Goal: Information Seeking & Learning: Understand process/instructions

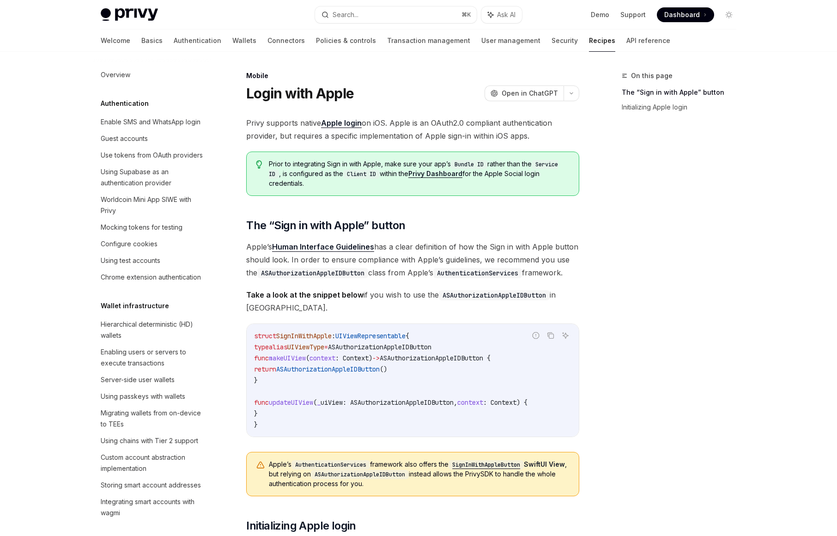
scroll to position [884, 0]
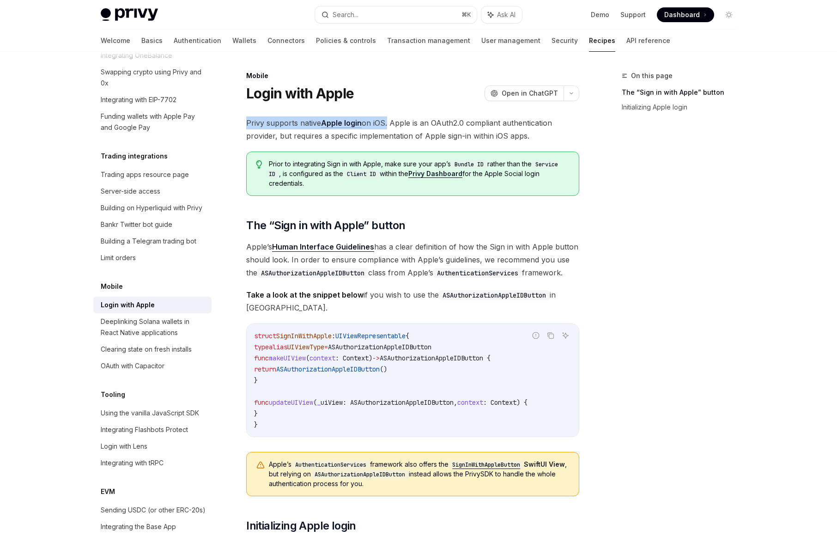
drag, startPoint x: 387, startPoint y: 119, endPoint x: 245, endPoint y: 120, distance: 141.8
click at [245, 120] on div "Mobile Login with Apple OpenAI Open in ChatGPT OpenAI Open in ChatGPT Privy sup…" at bounding box center [326, 493] width 510 height 847
click at [448, 121] on span "Privy supports native Apple login on iOS. Apple is an OAuth2.0 compliant authen…" at bounding box center [412, 129] width 333 height 26
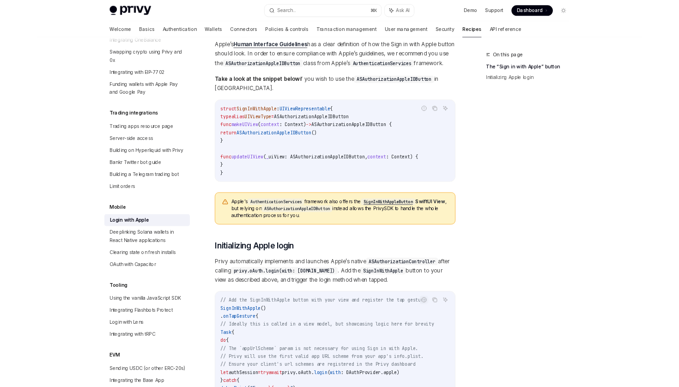
scroll to position [173, 0]
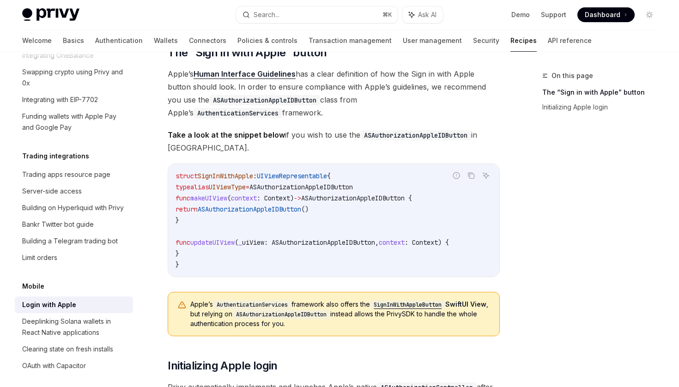
type textarea "*"
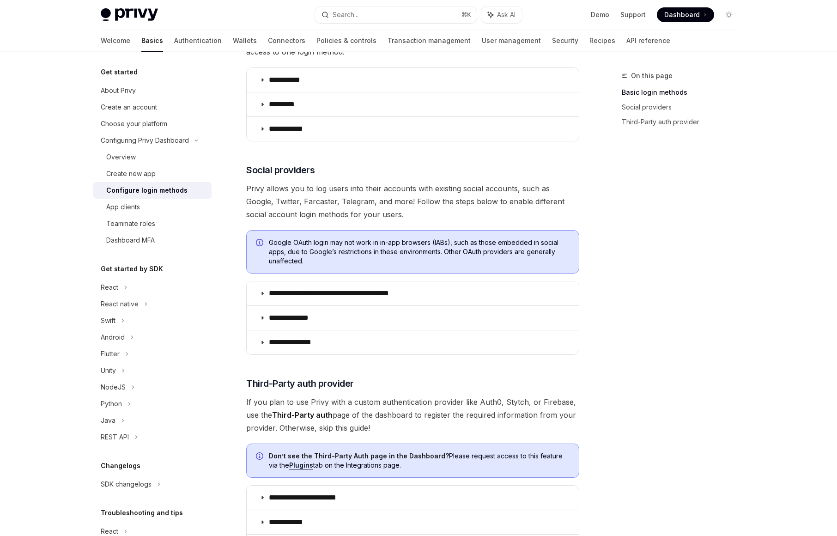
scroll to position [189, 0]
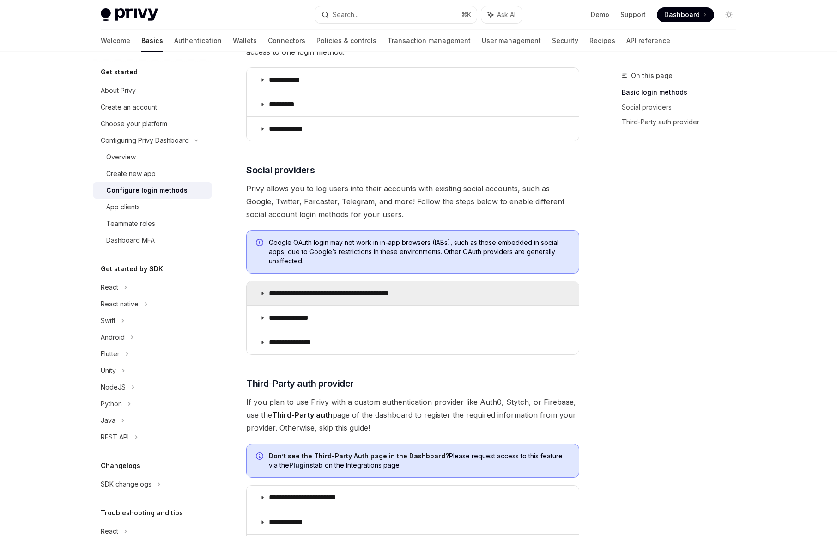
click at [342, 291] on p "**********" at bounding box center [345, 293] width 152 height 9
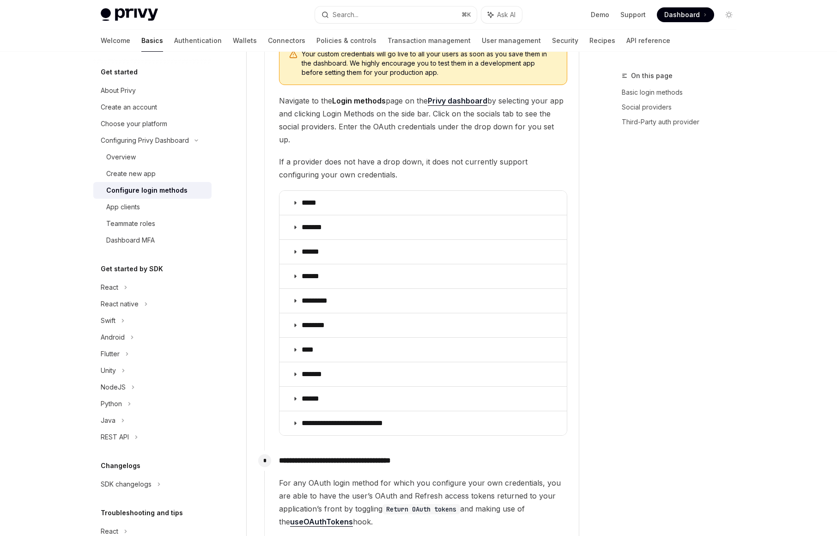
scroll to position [1022, 0]
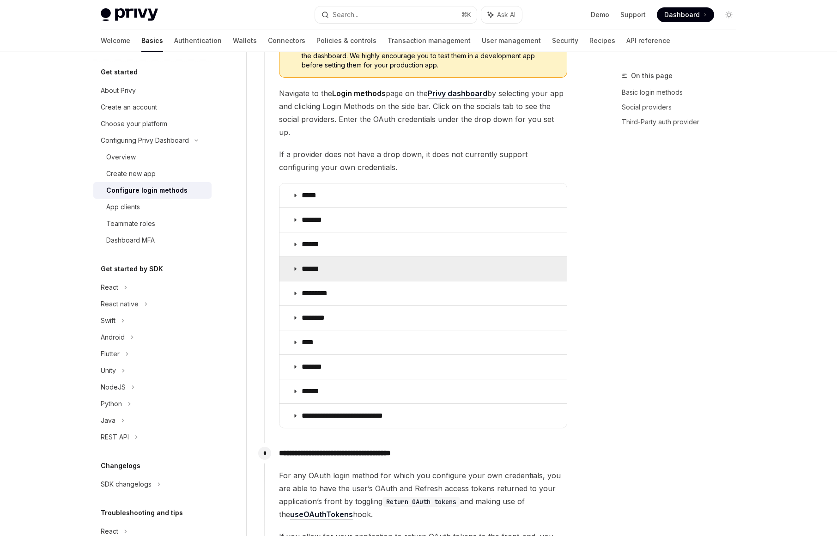
click at [387, 258] on summary "******" at bounding box center [422, 269] width 287 height 24
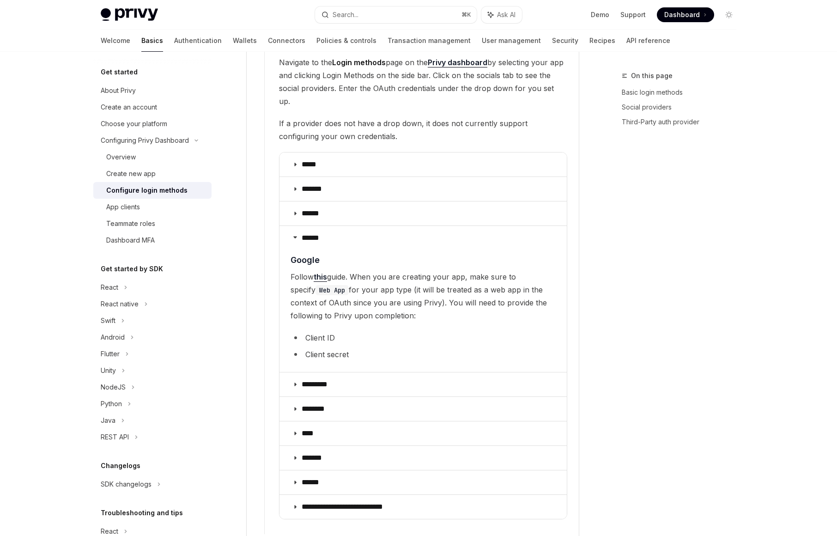
scroll to position [1054, 0]
click at [325, 271] on link "this" at bounding box center [320, 276] width 13 height 10
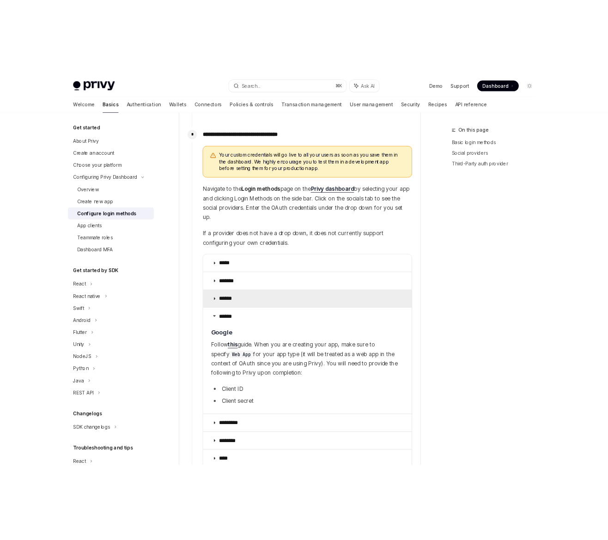
scroll to position [957, 0]
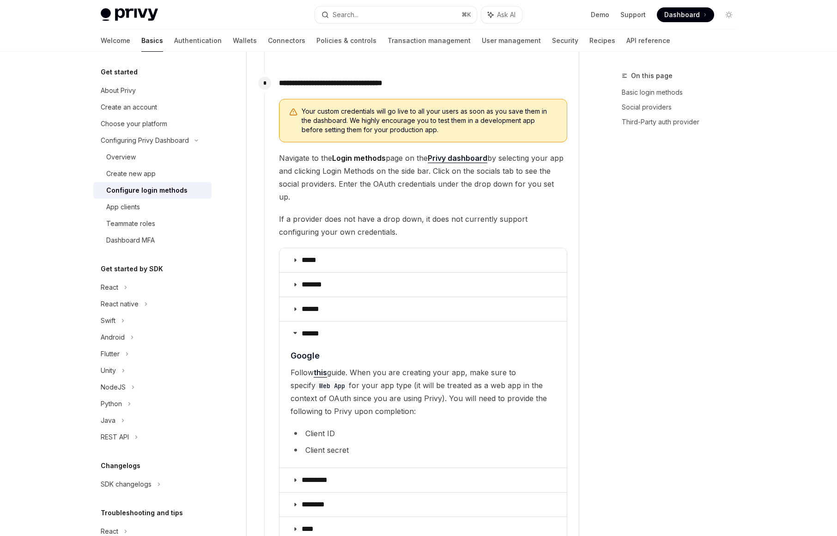
click at [463, 162] on link "Privy dashboard" at bounding box center [458, 158] width 60 height 10
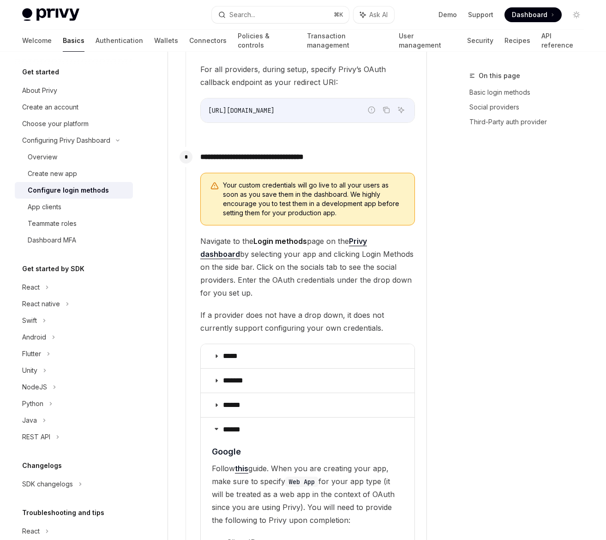
type textarea "*"
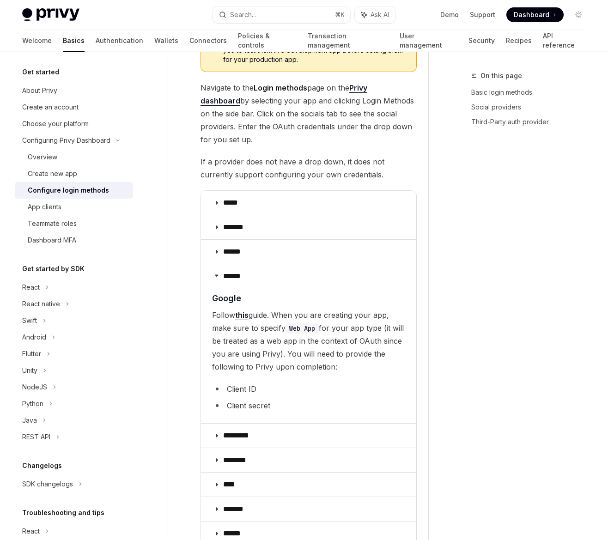
scroll to position [1115, 0]
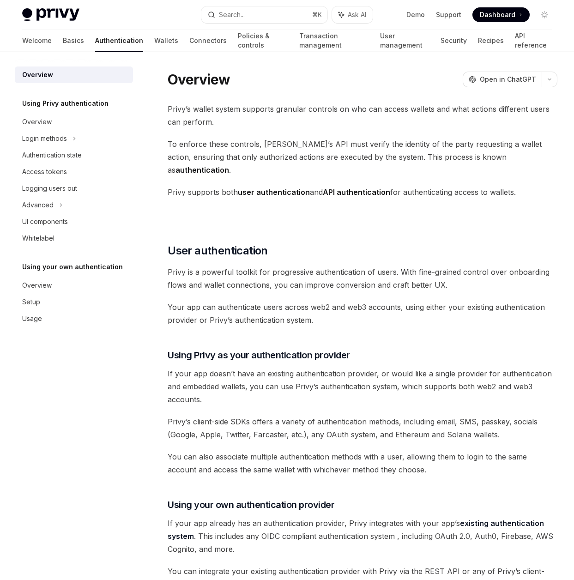
type textarea "*"
